Goal: Information Seeking & Learning: Find specific fact

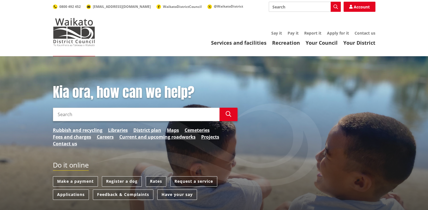
click at [152, 183] on link "Rates" at bounding box center [156, 181] width 21 height 10
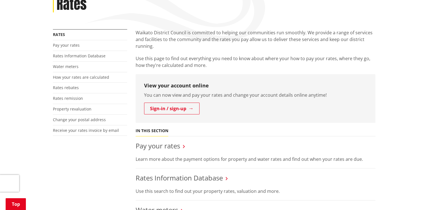
scroll to position [141, 0]
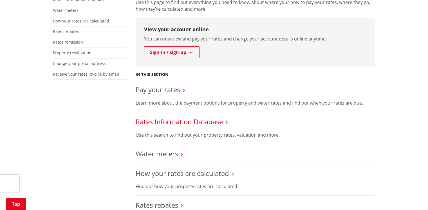
click at [200, 121] on link "Rates Information Database" at bounding box center [179, 121] width 87 height 9
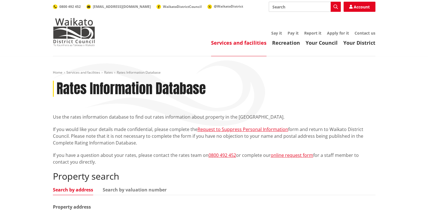
scroll to position [84, 0]
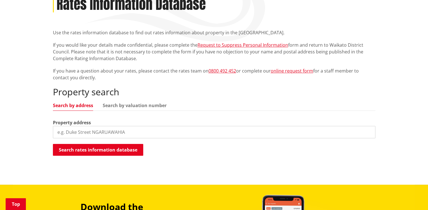
click at [100, 136] on input "search" at bounding box center [214, 132] width 322 height 12
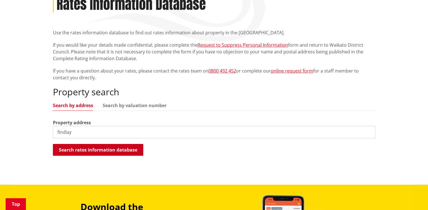
click at [95, 147] on button "Search rates information database" at bounding box center [98, 150] width 90 height 12
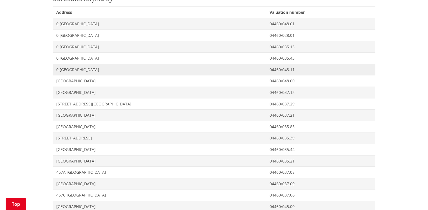
scroll to position [113, 0]
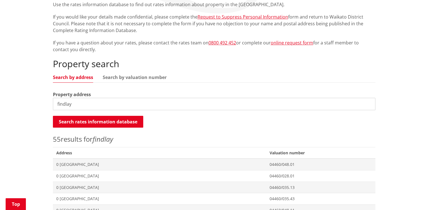
click at [56, 104] on input "findlay" at bounding box center [214, 104] width 322 height 12
click at [100, 122] on button "Search rates information database" at bounding box center [98, 122] width 90 height 12
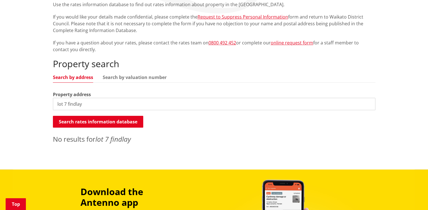
drag, startPoint x: 63, startPoint y: 104, endPoint x: 69, endPoint y: 92, distance: 13.3
click at [64, 103] on input "lot 7 findlay" at bounding box center [214, 104] width 322 height 12
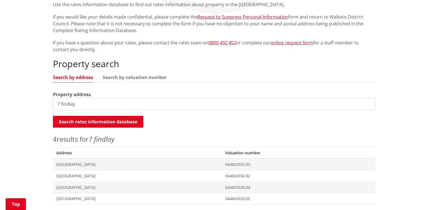
scroll to position [197, 0]
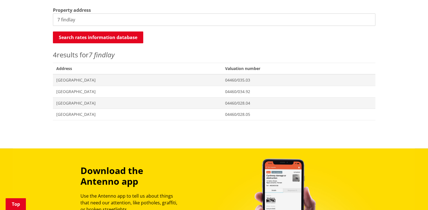
click at [61, 21] on input "7 findlay" at bounding box center [214, 20] width 322 height 12
type input "findlay"
click at [109, 37] on button "Search rates information database" at bounding box center [98, 38] width 90 height 12
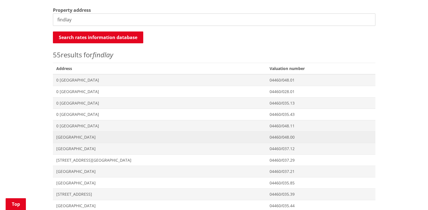
click at [114, 137] on span "164 Findlay Road MARAMARUA" at bounding box center [159, 137] width 206 height 6
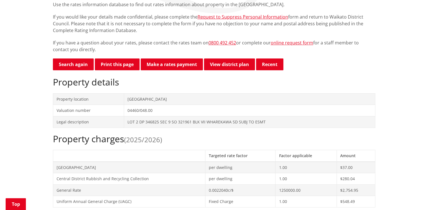
scroll to position [84, 0]
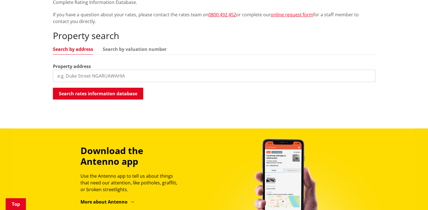
scroll to position [28, 0]
